Goal: Find specific page/section: Find specific page/section

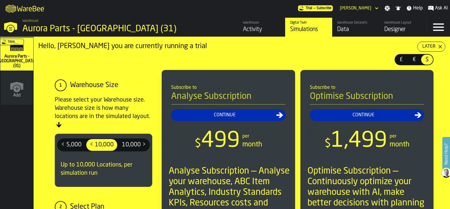
click at [347, 28] on div "Data" at bounding box center [355, 29] width 37 height 8
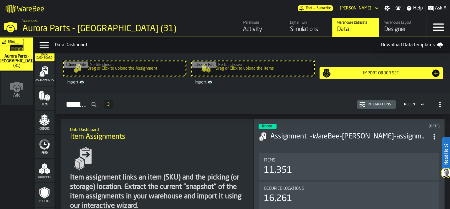
scroll to position [41, 0]
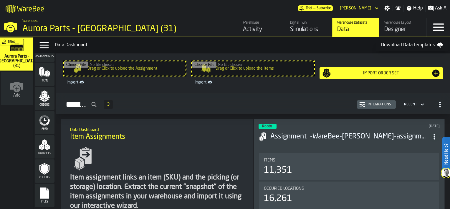
click at [44, 192] on icon "menu Files" at bounding box center [44, 192] width 9 height 11
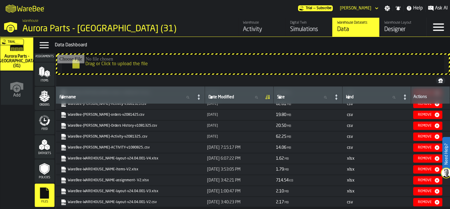
scroll to position [29, 0]
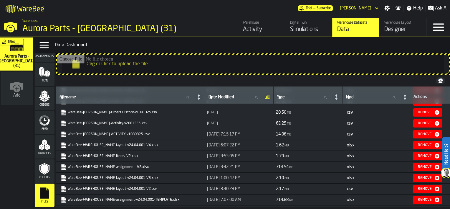
click at [62, 141] on icon "link-to-https://drive.app.warebee.com/aa2e4adb-2cd5-4688-aa4a-ec82bcf75d46/file…" at bounding box center [61, 143] width 5 height 5
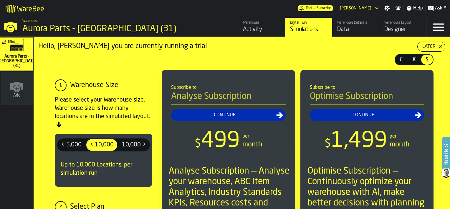
click at [347, 30] on div "Data" at bounding box center [355, 29] width 37 height 8
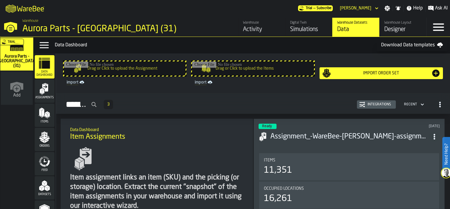
click at [309, 31] on div "Simulations" at bounding box center [308, 29] width 37 height 8
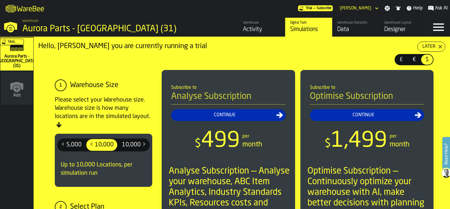
click at [255, 29] on div "Activity" at bounding box center [261, 29] width 37 height 8
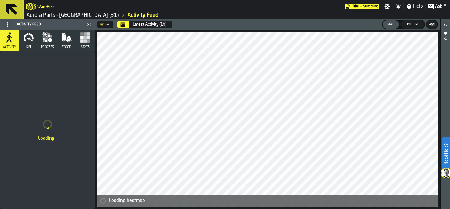
click at [13, 12] on icon at bounding box center [11, 9] width 11 height 11
click at [9, 6] on icon at bounding box center [11, 9] width 11 height 11
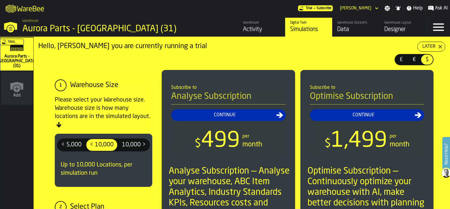
scroll to position [29, 0]
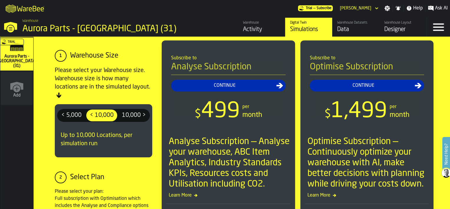
click at [348, 29] on div "Data" at bounding box center [355, 29] width 37 height 8
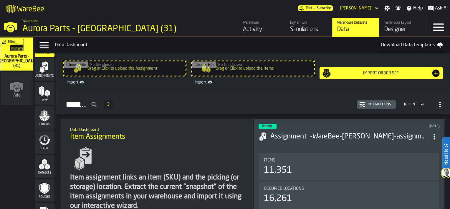
scroll to position [41, 0]
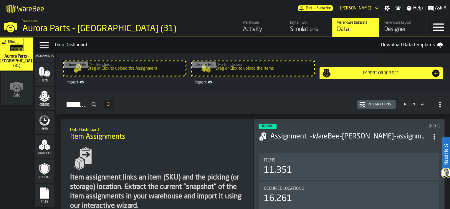
click at [44, 189] on icon "menu Files" at bounding box center [44, 192] width 9 height 11
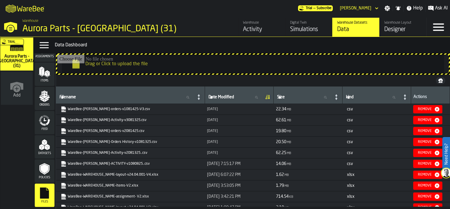
click at [252, 27] on div "Activity" at bounding box center [261, 29] width 37 height 8
